Goal: Information Seeking & Learning: Find specific fact

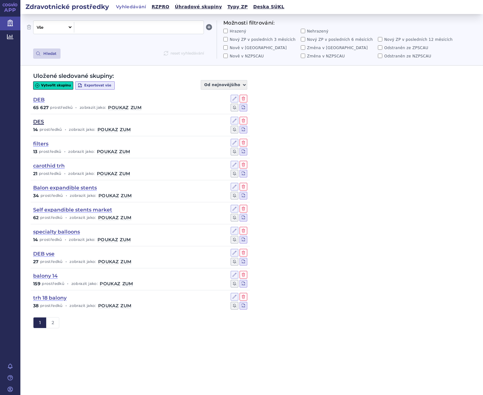
click at [41, 121] on link "DES" at bounding box center [38, 121] width 11 height 7
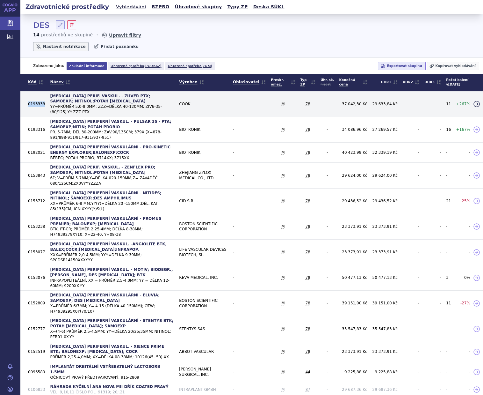
drag, startPoint x: 44, startPoint y: 102, endPoint x: 28, endPoint y: 102, distance: 15.9
click at [28, 102] on td "0193338" at bounding box center [37, 104] width 22 height 26
copy td "0193338"
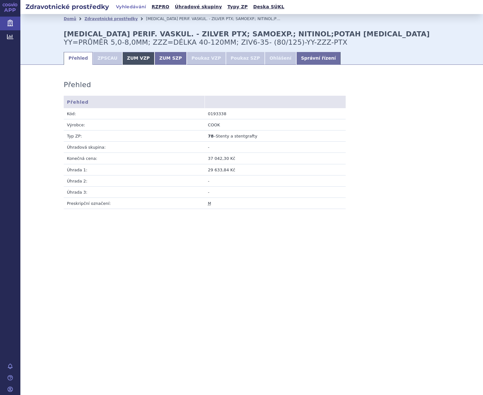
click at [133, 58] on link "ZUM VZP" at bounding box center [138, 58] width 33 height 13
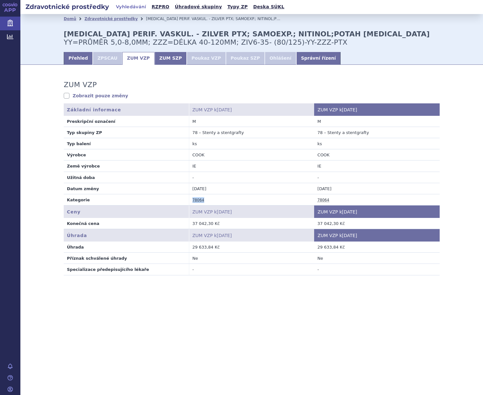
drag, startPoint x: 204, startPoint y: 201, endPoint x: 193, endPoint y: 204, distance: 11.5
click at [193, 204] on td "78064" at bounding box center [251, 199] width 125 height 11
copy abbr "78064"
click at [100, 57] on li "ZPSCAU" at bounding box center [108, 58] width 30 height 13
click at [74, 56] on link "Přehled" at bounding box center [78, 58] width 29 height 13
